Goal: Browse casually

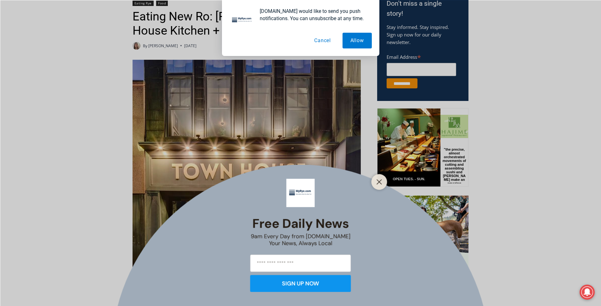
scroll to position [220, 0]
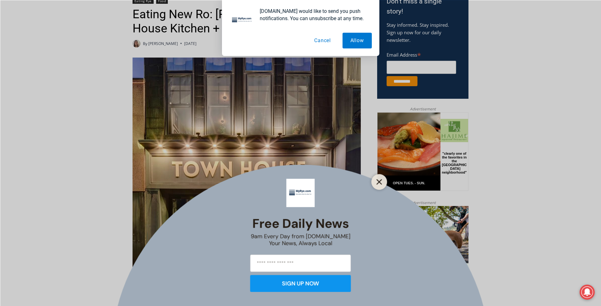
click at [377, 181] on icon "Close" at bounding box center [380, 182] width 6 height 6
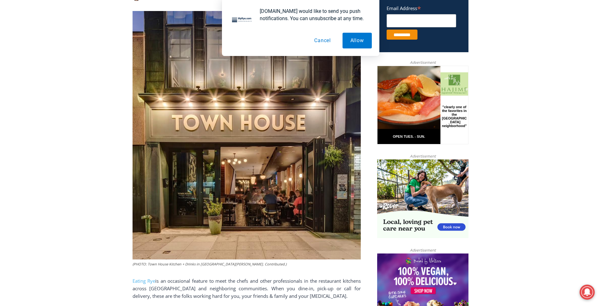
scroll to position [283, 0]
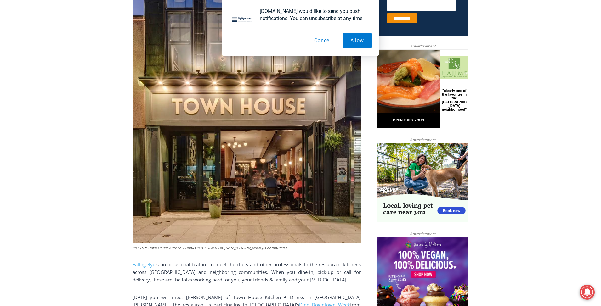
click at [273, 183] on img at bounding box center [247, 119] width 228 height 249
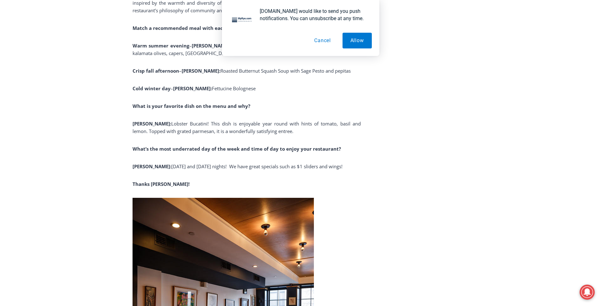
scroll to position [1784, 0]
